Goal: Task Accomplishment & Management: Manage account settings

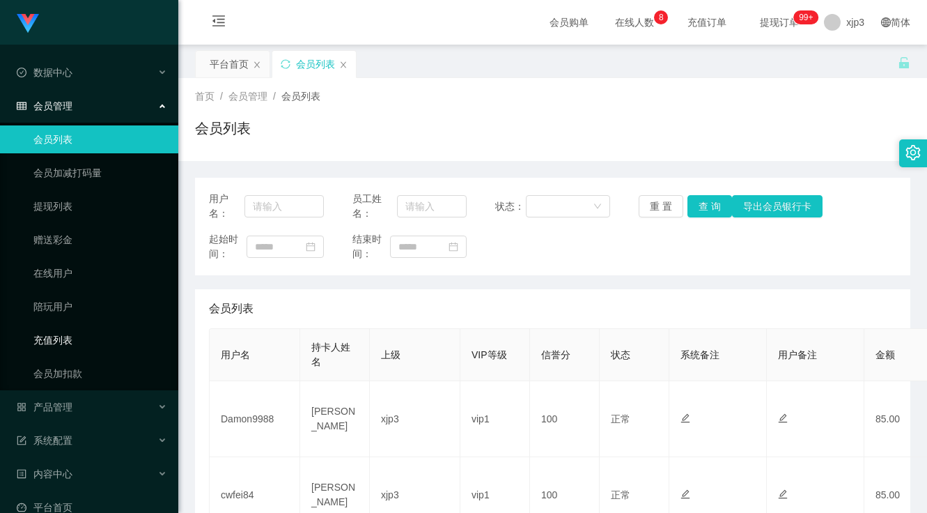
scroll to position [89, 0]
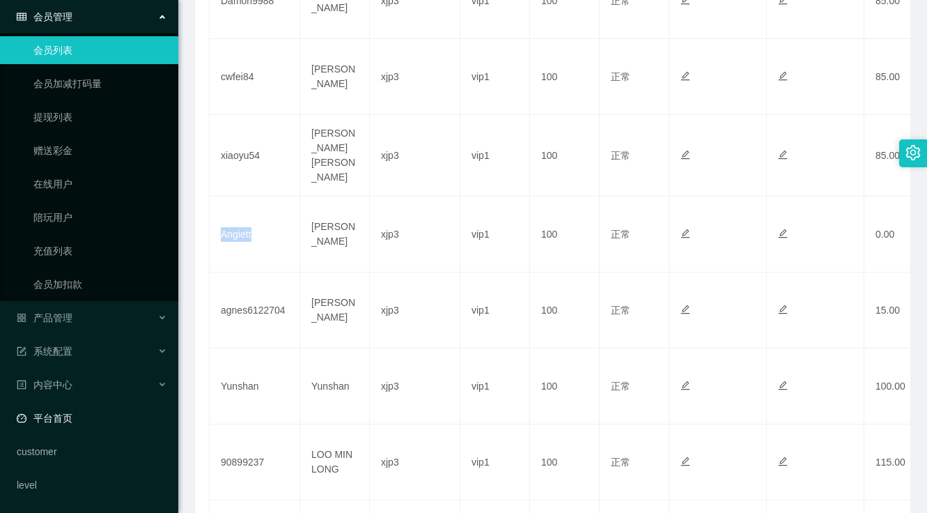
click at [111, 423] on link "平台首页" at bounding box center [92, 418] width 150 height 28
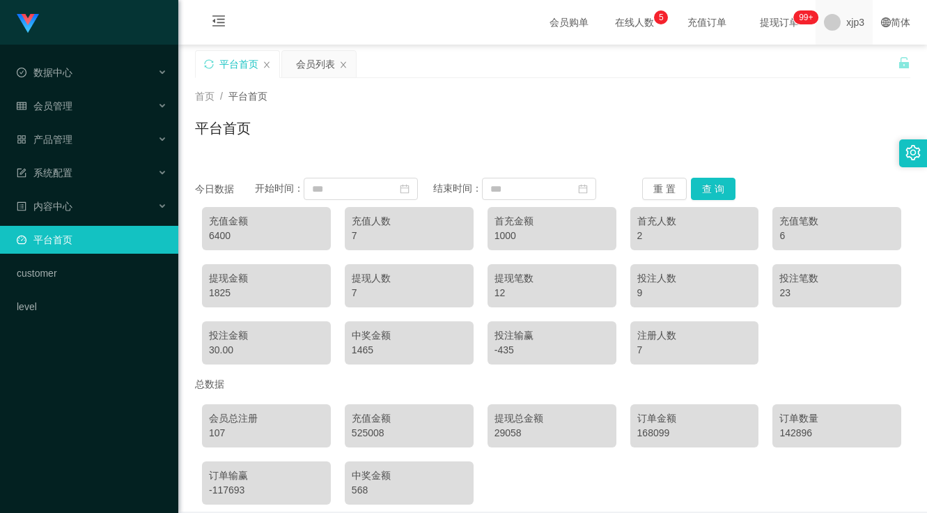
click at [834, 26] on div "xjp3" at bounding box center [843, 22] width 57 height 45
click at [846, 70] on div "平台首页 会员列表" at bounding box center [546, 74] width 703 height 48
click at [815, 19] on div "xjp3" at bounding box center [843, 22] width 57 height 45
click at [832, 49] on ul "退出登录" at bounding box center [857, 61] width 104 height 28
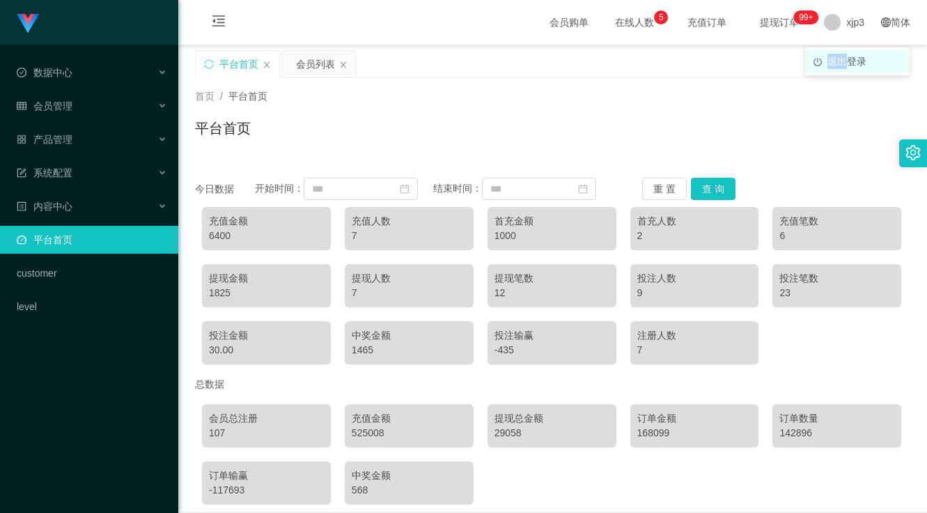
click at [826, 60] on li "退出登录" at bounding box center [857, 61] width 104 height 22
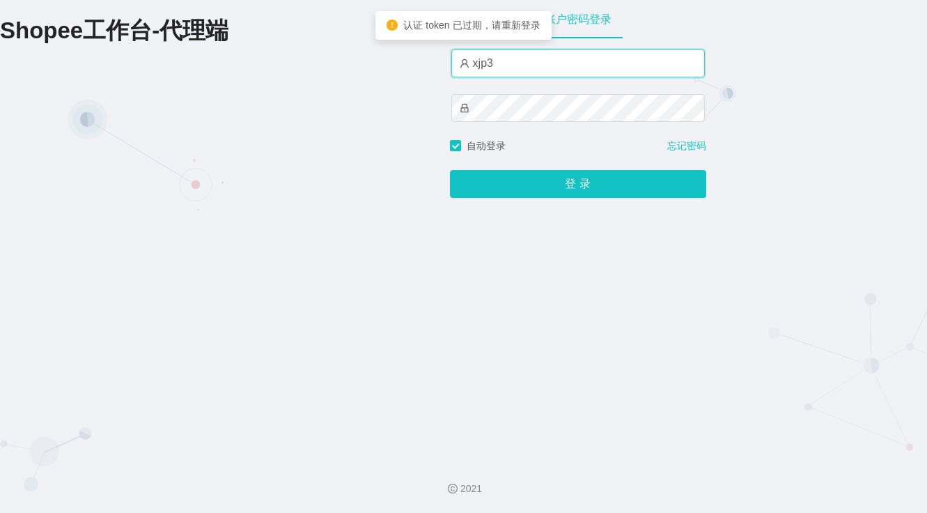
click at [537, 75] on input "xjp3" at bounding box center [577, 63] width 253 height 28
type input "xjp1"
click at [450, 170] on button "登 录" at bounding box center [578, 184] width 256 height 28
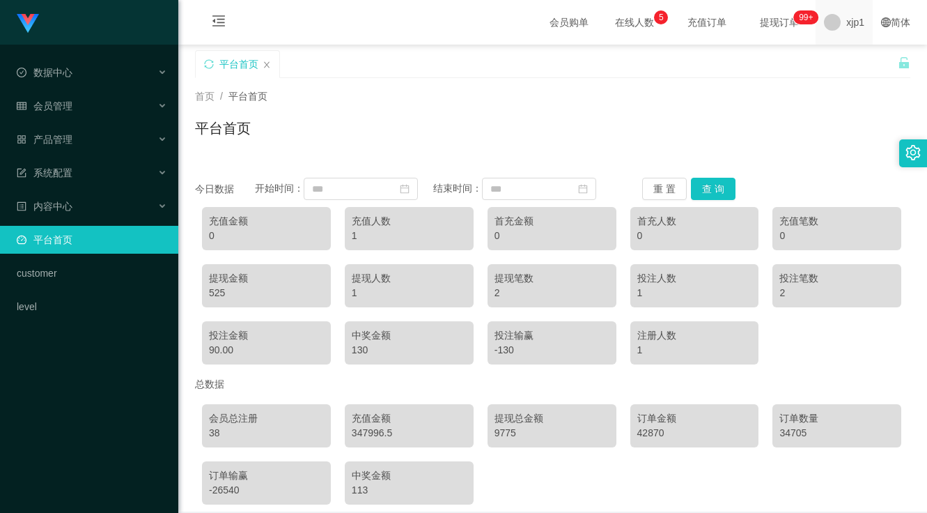
click at [824, 26] on span at bounding box center [832, 22] width 17 height 17
click at [828, 56] on span "退出登录" at bounding box center [846, 61] width 39 height 11
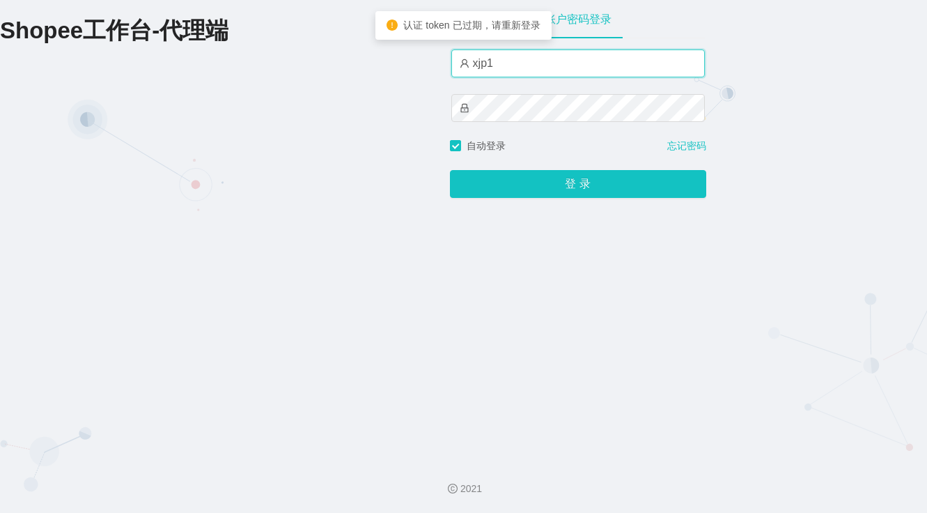
click at [522, 68] on input "xjp1" at bounding box center [577, 63] width 253 height 28
type input "xjp5"
click at [450, 170] on button "登 录" at bounding box center [578, 184] width 256 height 28
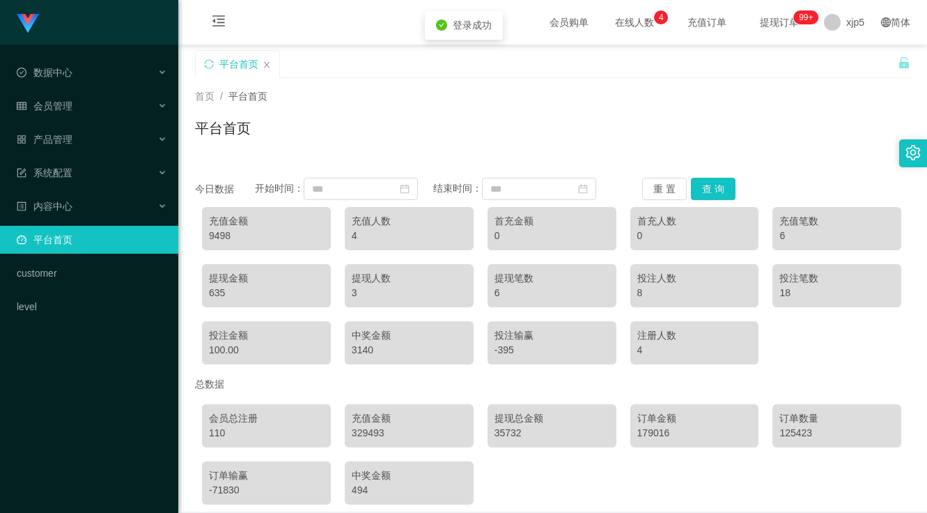
scroll to position [63, 0]
